Goal: Find specific page/section: Find specific page/section

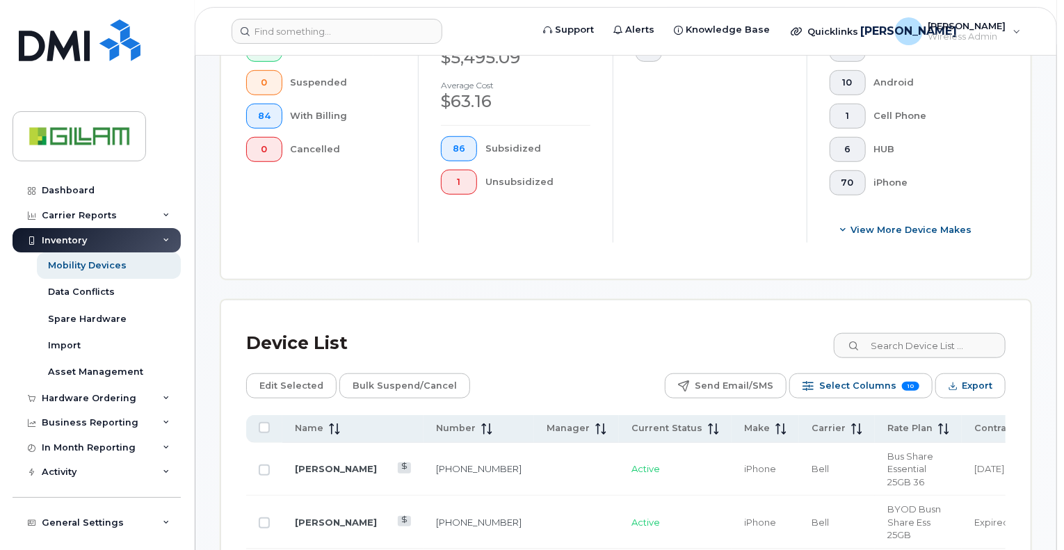
scroll to position [556, 0]
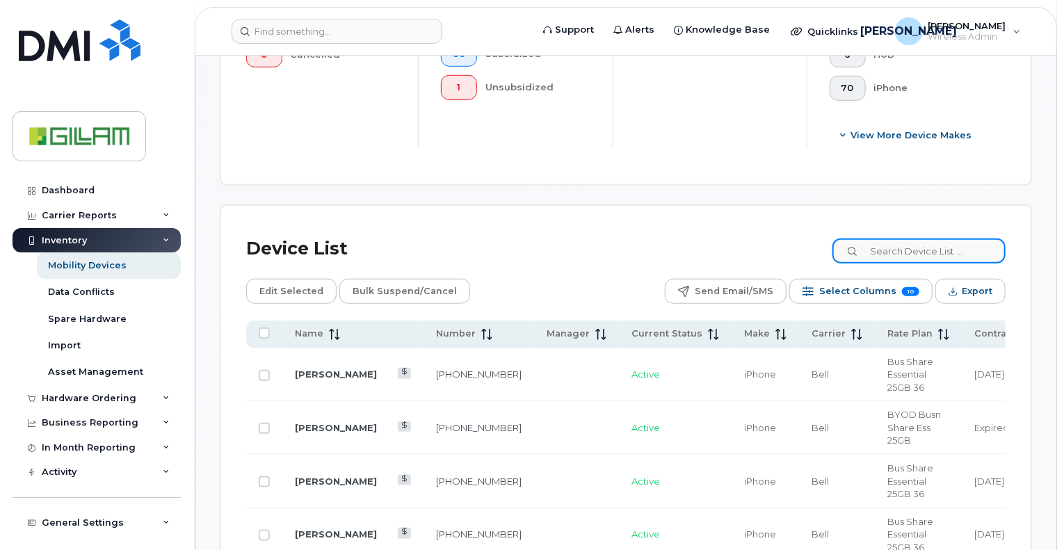
click at [901, 247] on input at bounding box center [918, 250] width 173 height 25
type input "vlad"
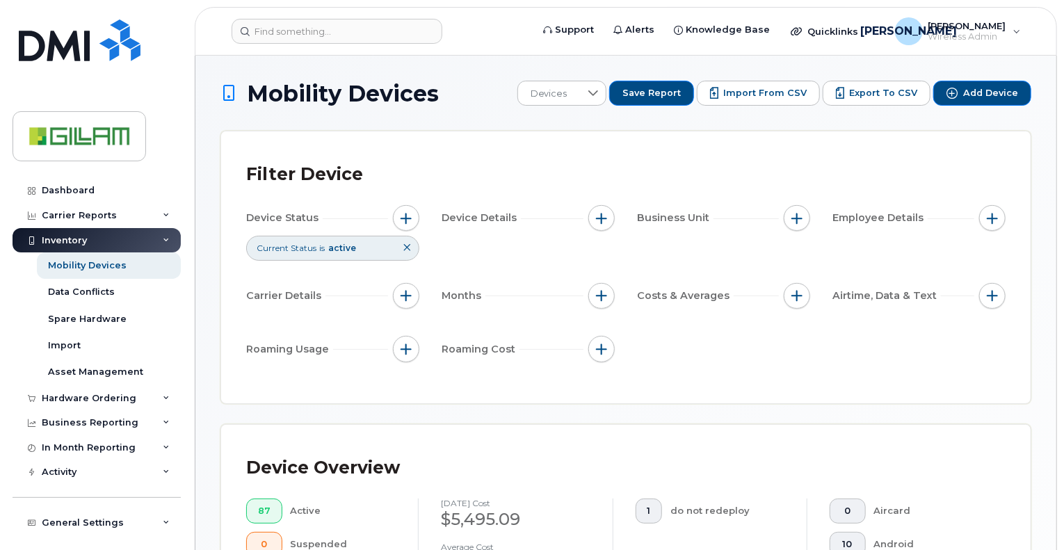
scroll to position [0, 0]
click at [65, 188] on div "Dashboard" at bounding box center [68, 190] width 53 height 11
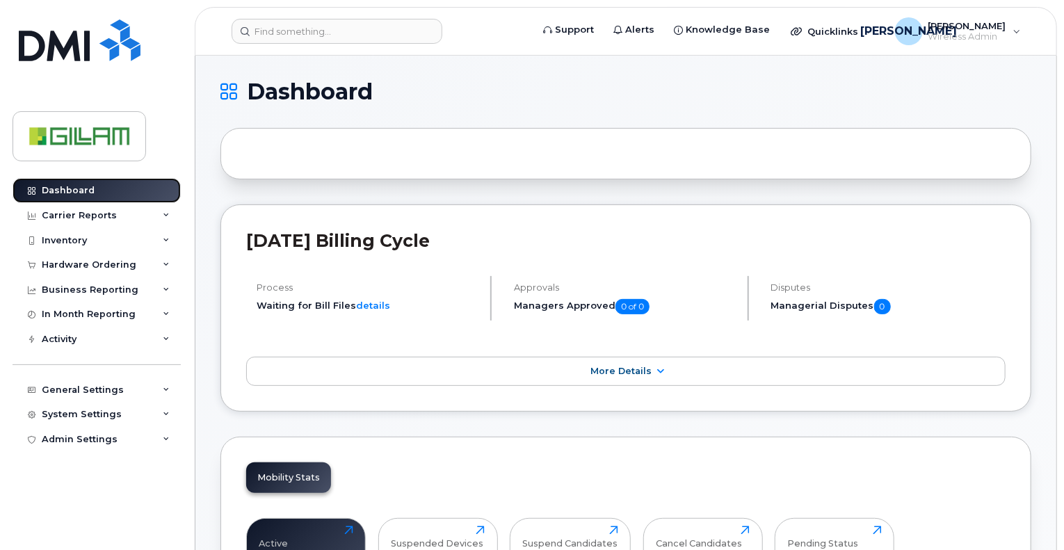
drag, startPoint x: 59, startPoint y: 188, endPoint x: 756, endPoint y: 294, distance: 704.6
click at [60, 188] on div "Dashboard" at bounding box center [68, 190] width 53 height 11
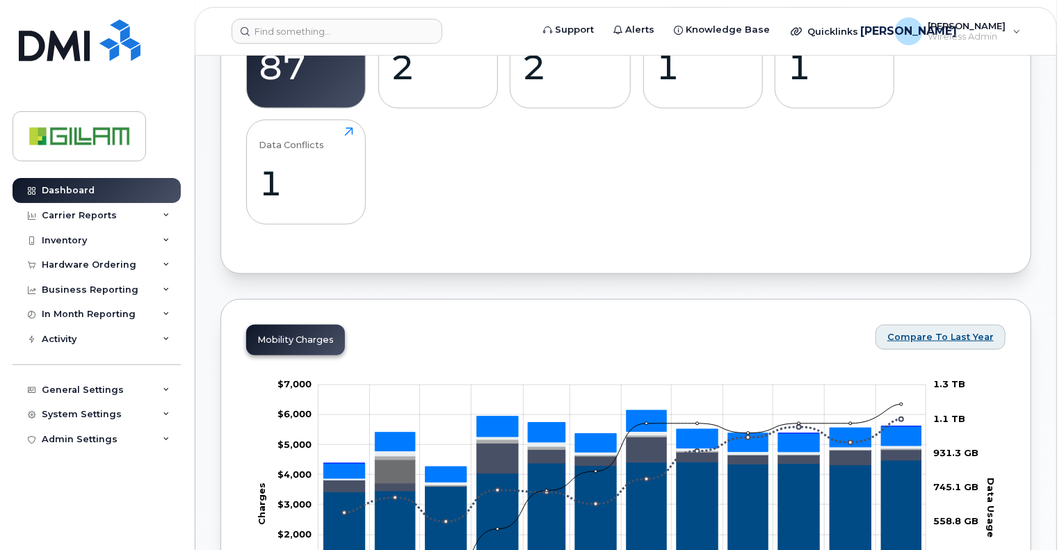
scroll to position [242, 0]
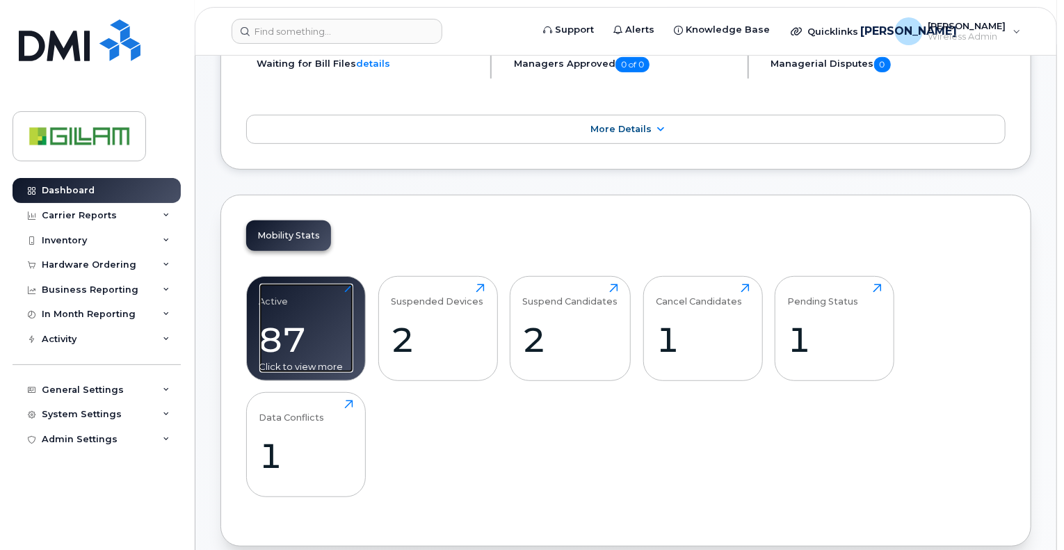
click at [329, 322] on div "87" at bounding box center [306, 339] width 94 height 41
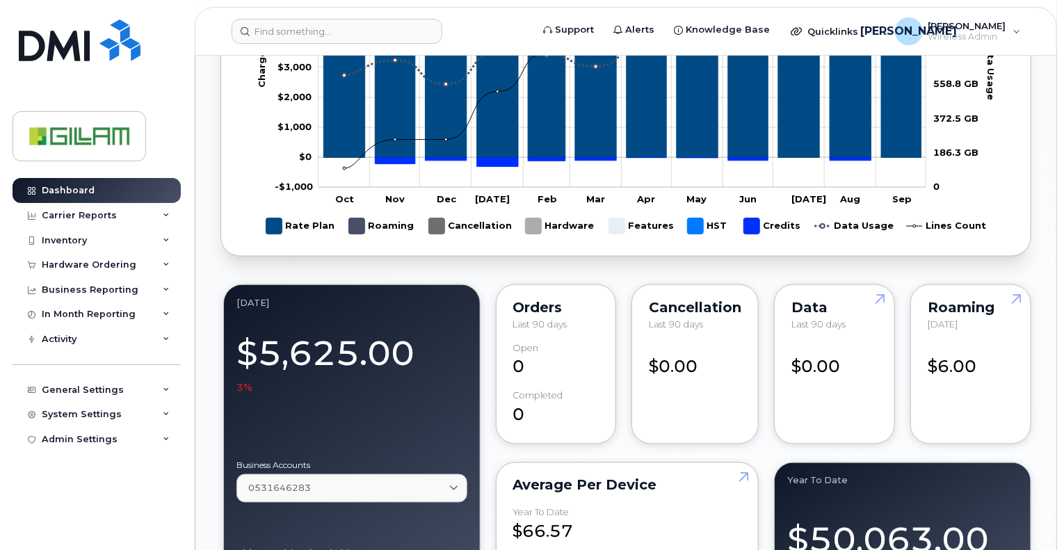
scroll to position [1215, 0]
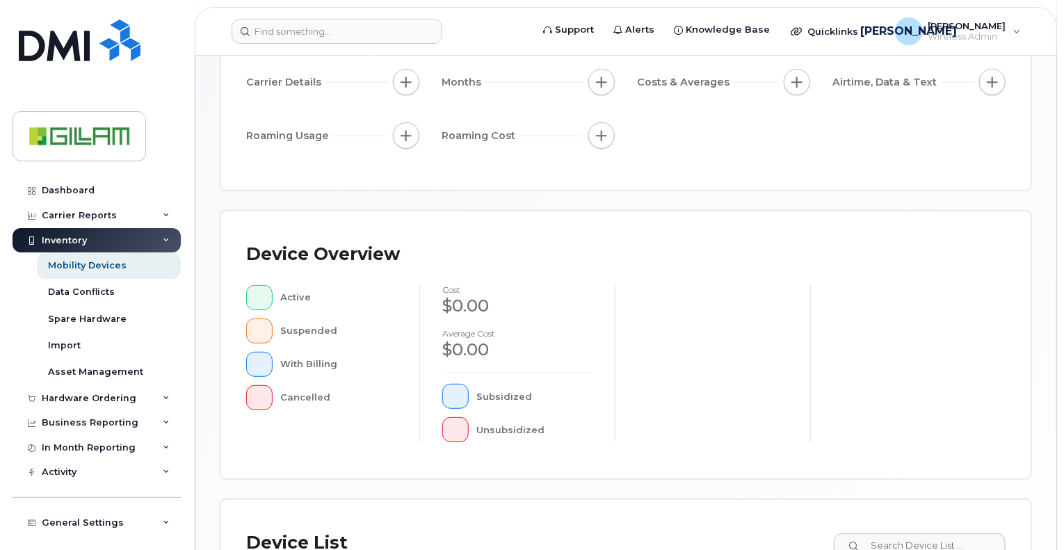
scroll to position [462, 0]
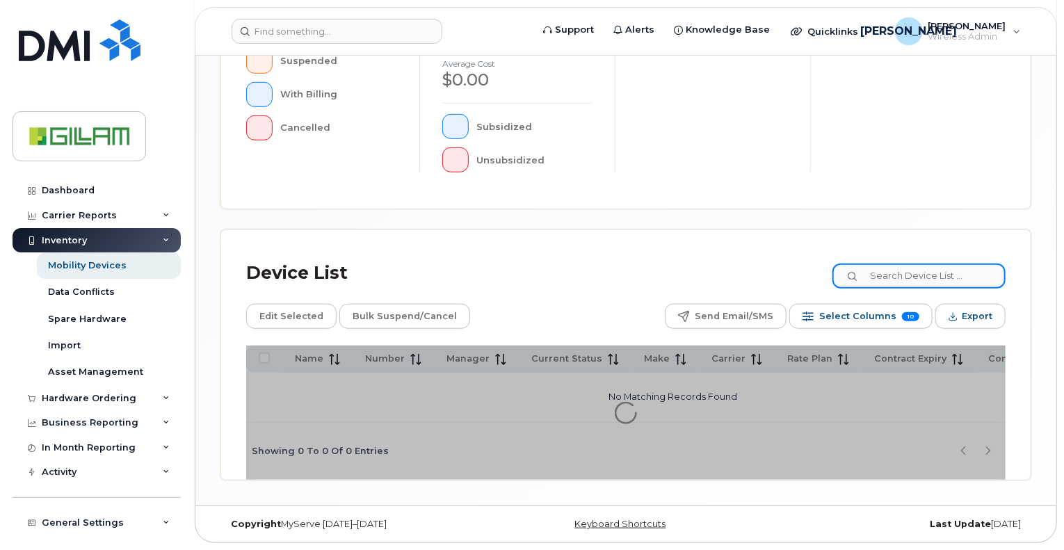
click at [918, 275] on input at bounding box center [918, 275] width 173 height 25
type input "lucas"
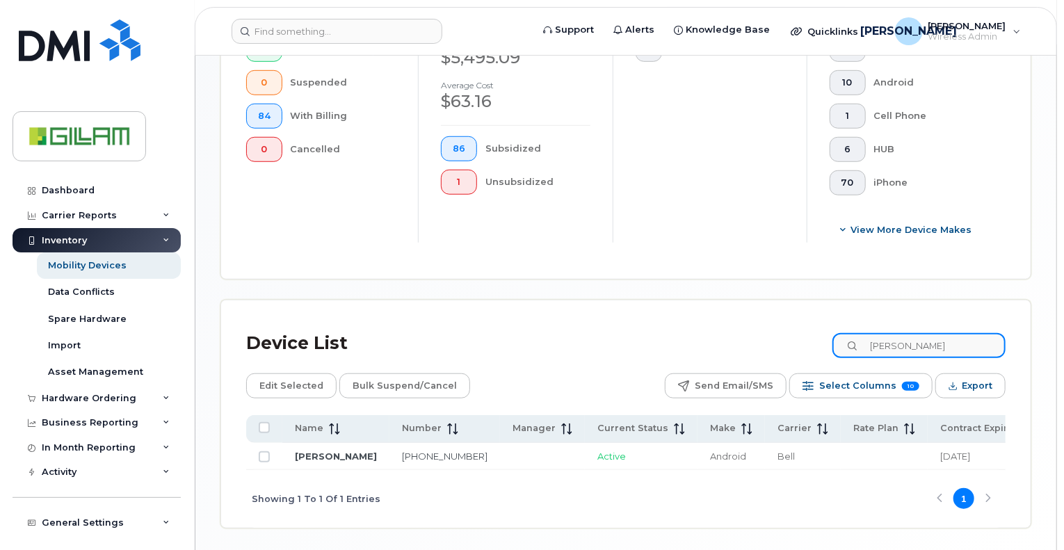
click at [940, 273] on div "Mobility Devices Devices Save Report Import from CSV Export to CSV Add Device F…" at bounding box center [625, 73] width 811 height 909
